Goal: Feedback & Contribution: Submit feedback/report problem

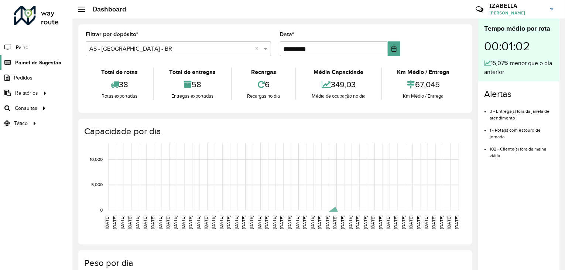
click at [19, 59] on span "Painel de Sugestão" at bounding box center [38, 63] width 46 height 8
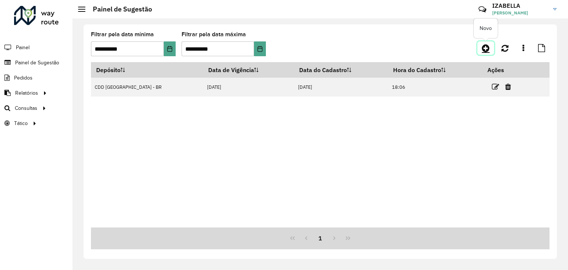
click at [482, 51] on icon at bounding box center [486, 48] width 8 height 9
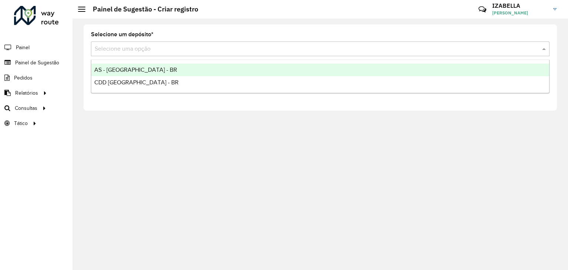
click at [153, 47] on input "text" at bounding box center [313, 49] width 436 height 9
click at [135, 68] on span "AS - [GEOGRAPHIC_DATA] - BR" at bounding box center [135, 70] width 83 height 6
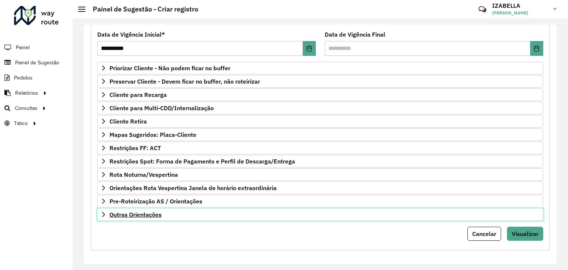
click at [256, 210] on link "Outras Orientações" at bounding box center [320, 214] width 446 height 13
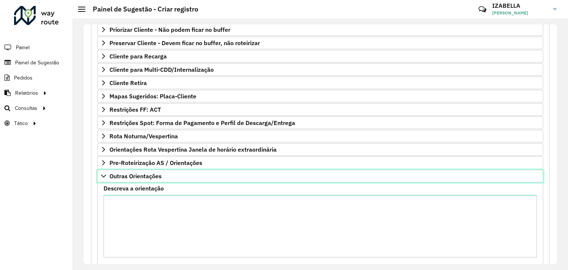
scroll to position [172, 0]
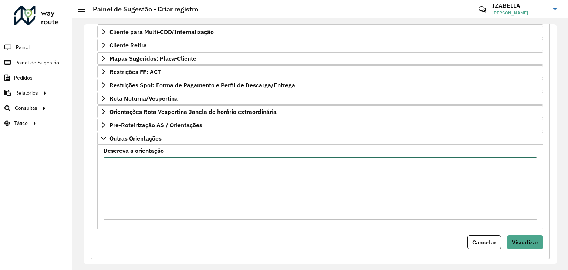
click at [259, 208] on textarea "Descreva a orientação" at bounding box center [319, 188] width 433 height 62
paste textarea "**********"
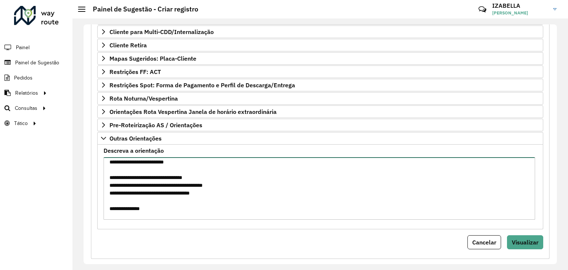
scroll to position [0, 0]
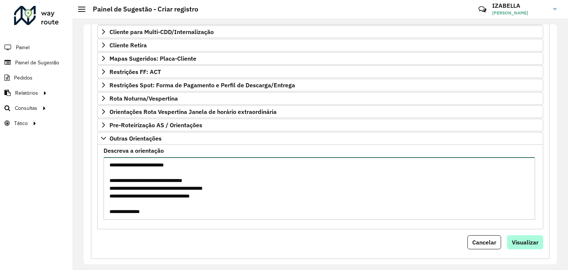
type textarea "**********"
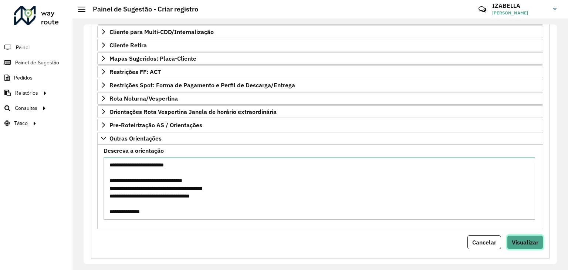
click at [527, 238] on span "Visualizar" at bounding box center [524, 241] width 27 height 7
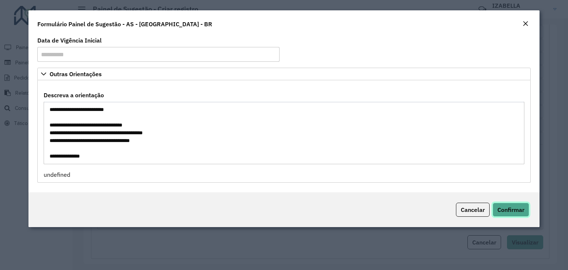
click at [520, 213] on span "Confirmar" at bounding box center [510, 209] width 27 height 7
